Goal: Obtain resource: Download file/media

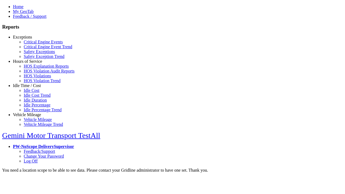
click at [31, 64] on link "Hours of Service" at bounding box center [27, 61] width 29 height 5
click at [35, 78] on link "HOS Violations" at bounding box center [37, 76] width 27 height 5
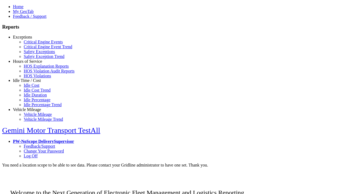
scroll to position [6, 0]
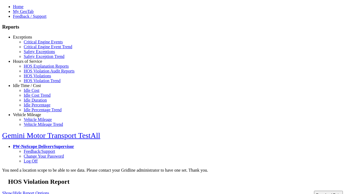
click at [317, 191] on button "Download Data" at bounding box center [328, 195] width 29 height 8
